Goal: Check status

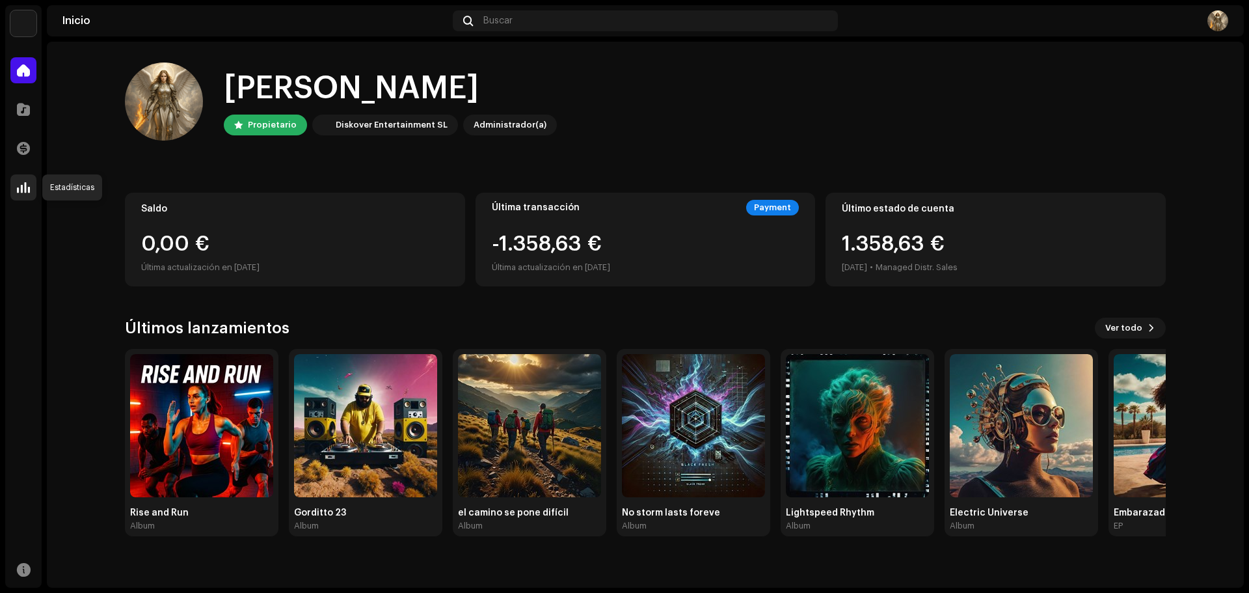
click at [22, 185] on span at bounding box center [23, 187] width 13 height 10
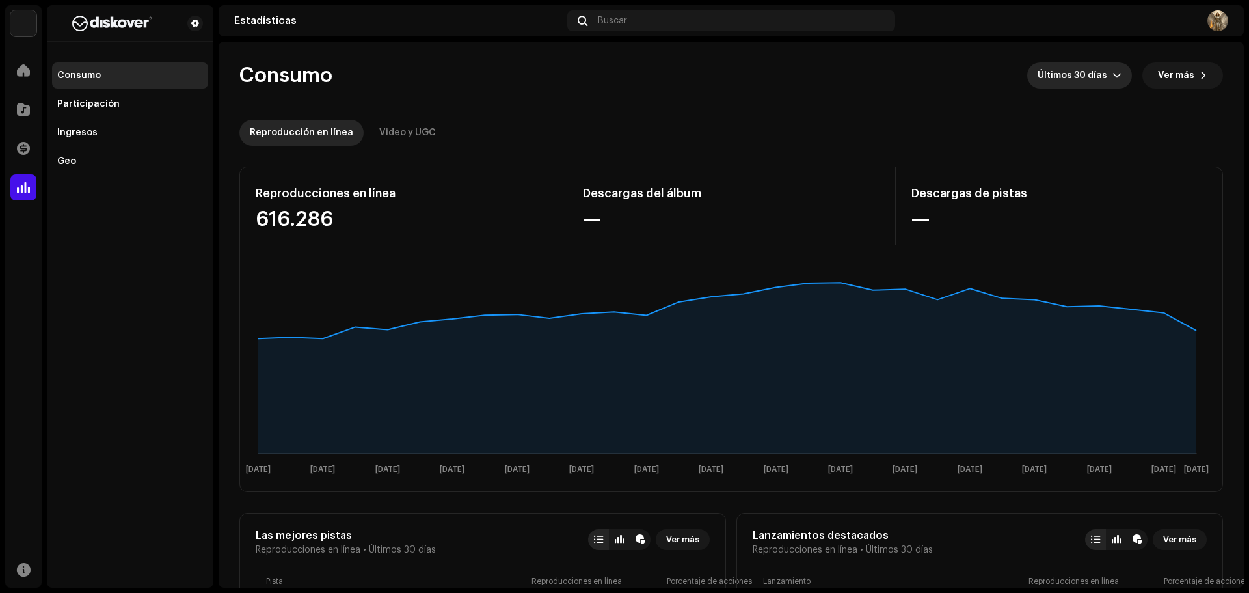
click at [1090, 72] on span "Últimos 30 días" at bounding box center [1075, 75] width 75 height 26
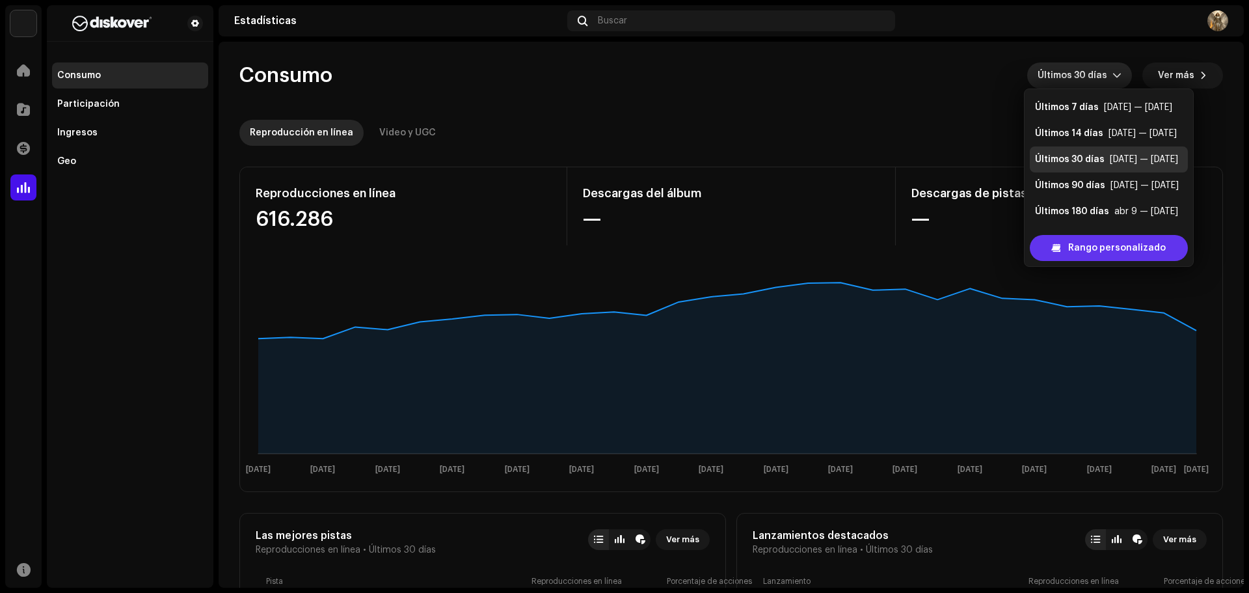
scroll to position [21, 0]
click at [1083, 243] on span "Rango personalizado" at bounding box center [1117, 248] width 98 height 26
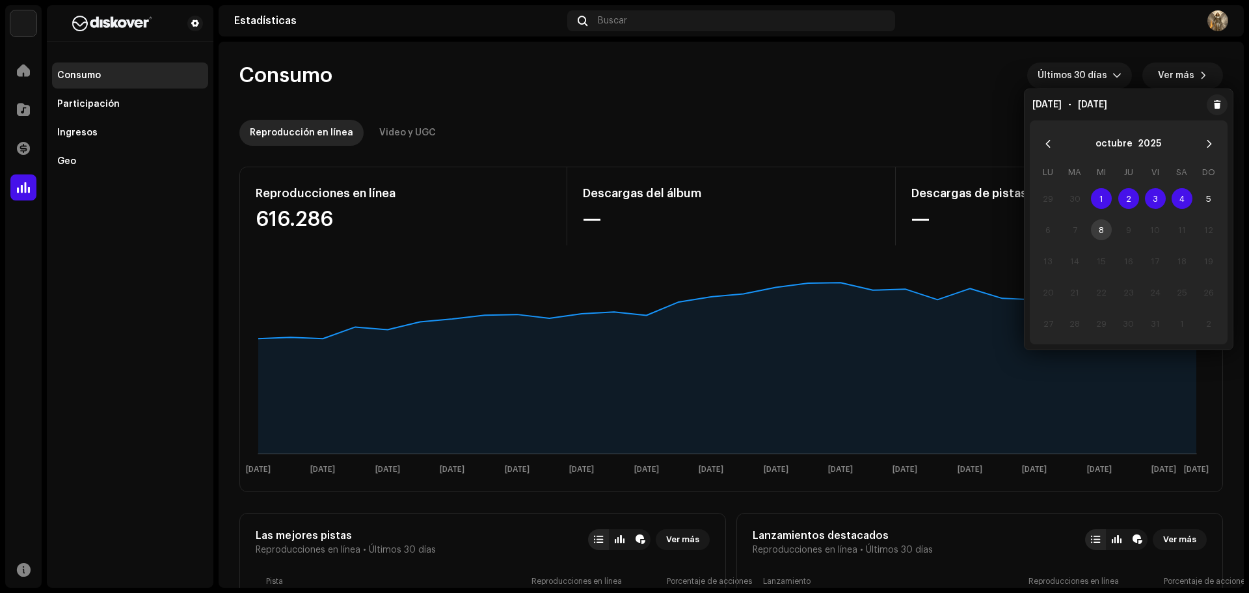
click at [1105, 195] on span "1" at bounding box center [1101, 198] width 21 height 21
click at [1206, 196] on span "5" at bounding box center [1208, 198] width 21 height 21
